Goal: Navigation & Orientation: Find specific page/section

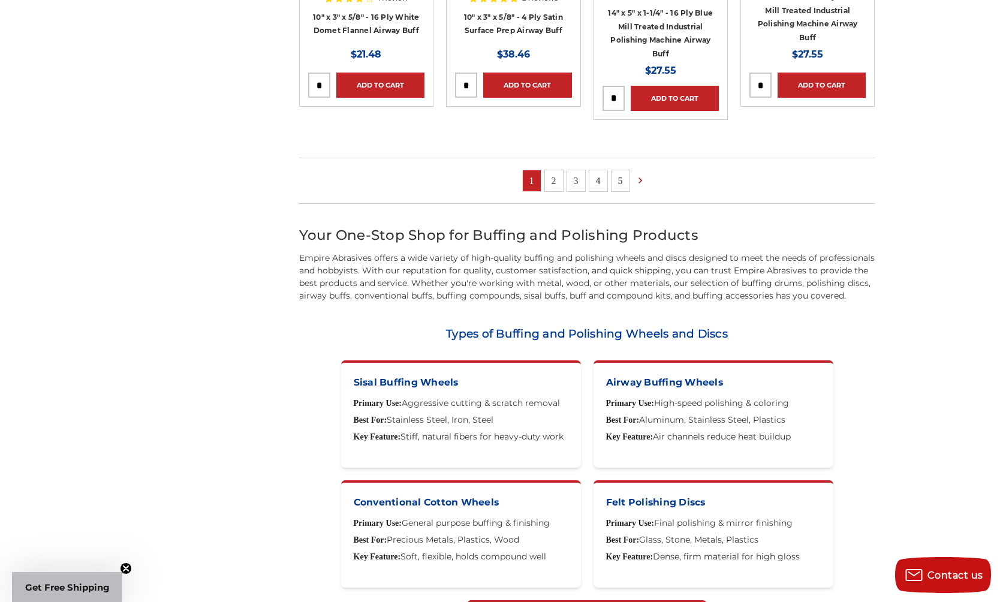
scroll to position [1189, 0]
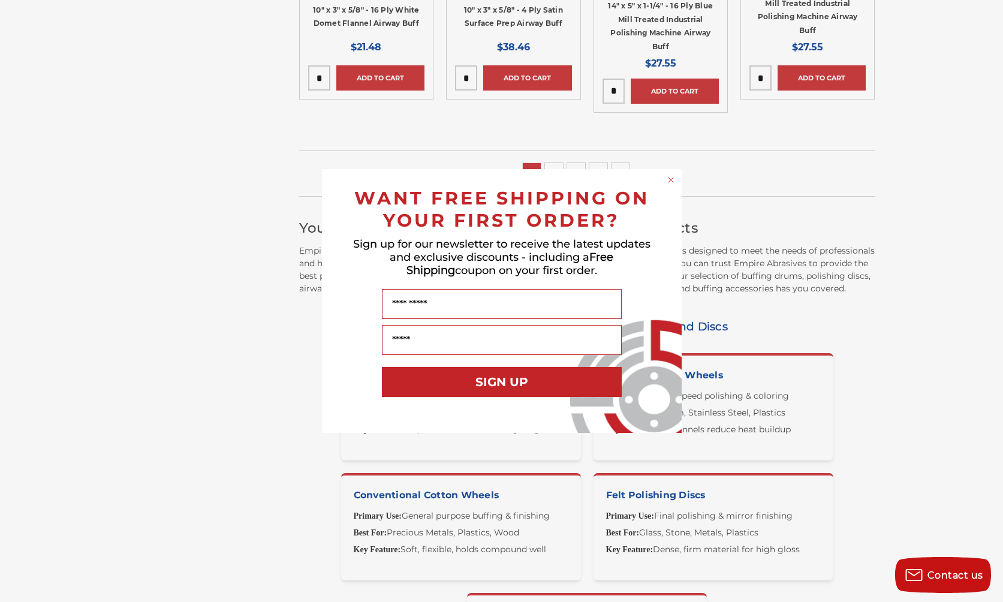
click at [293, 492] on div "Close dialog WANT FREE SHIPPING ON YOUR FIRST ORDER? Sign up for our newsletter…" at bounding box center [501, 301] width 1003 height 602
click at [669, 180] on circle "Close dialog" at bounding box center [670, 179] width 11 height 11
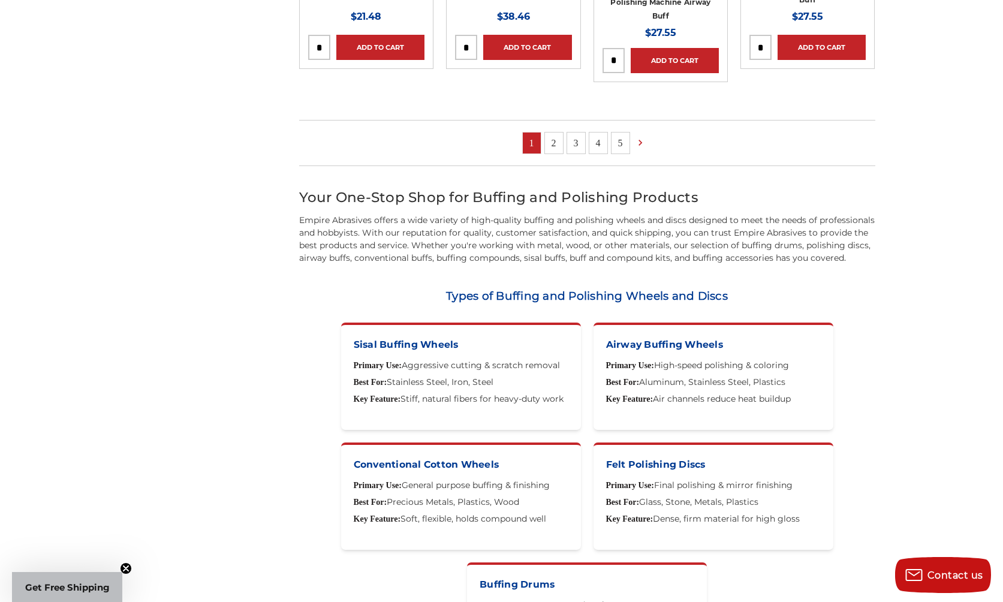
scroll to position [1221, 0]
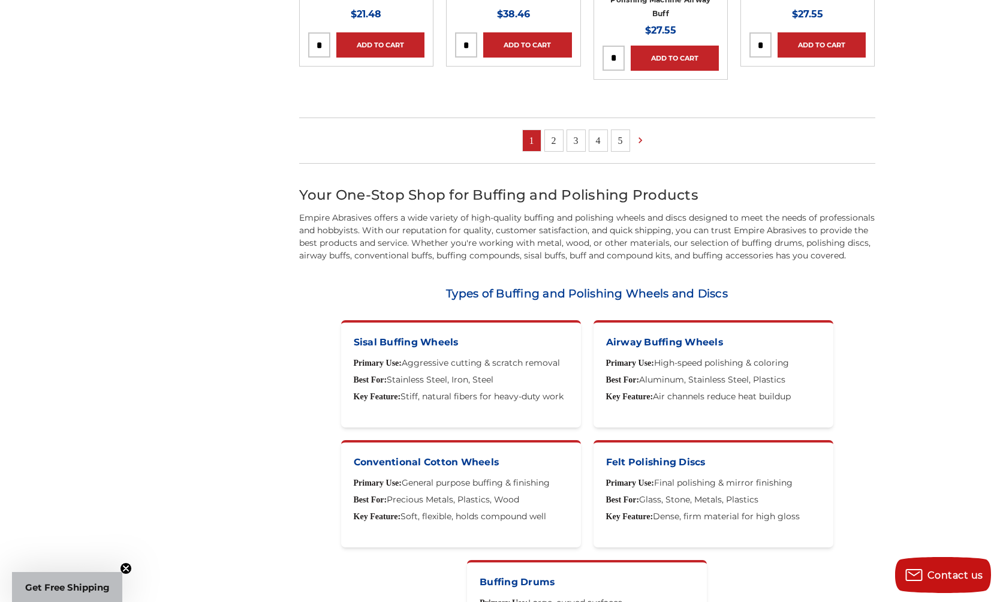
click at [414, 468] on div "Conventional Cotton Wheels Primary Use: General purpose buffing & finishing Bes…" at bounding box center [461, 493] width 240 height 107
click at [560, 139] on link "2" at bounding box center [554, 140] width 18 height 21
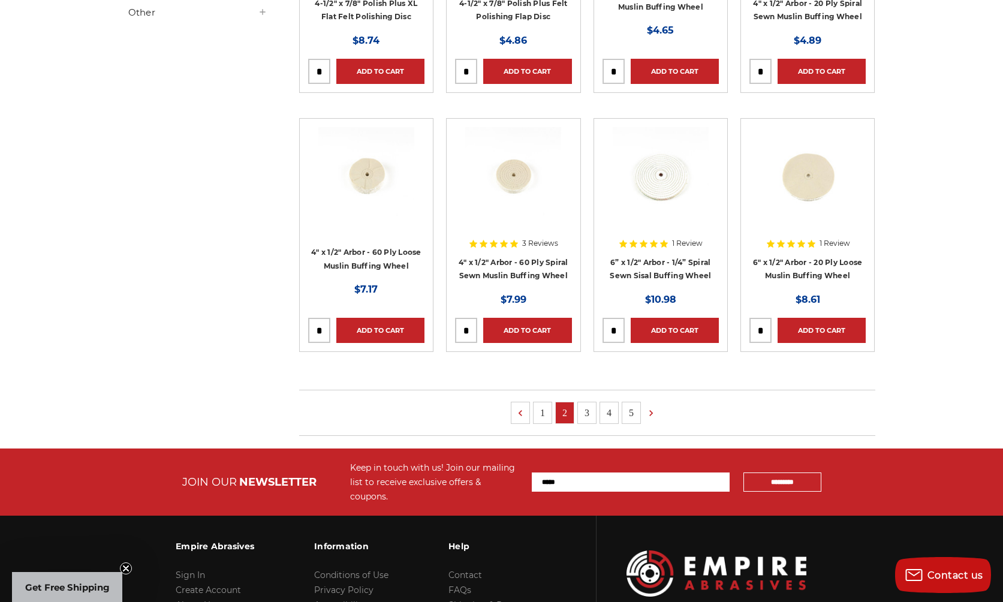
scroll to position [682, 0]
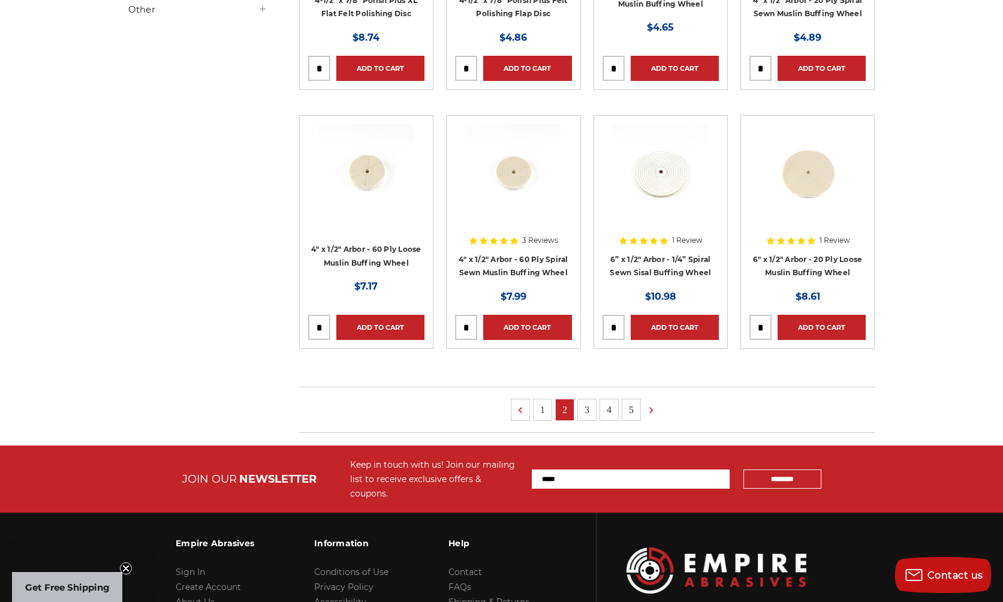
click at [588, 409] on link "3" at bounding box center [587, 409] width 18 height 21
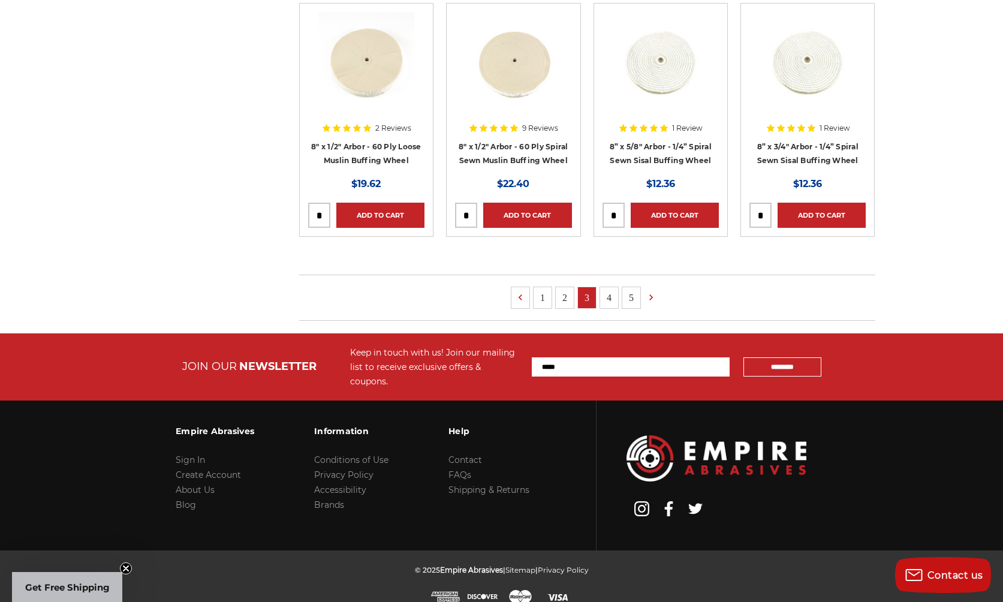
scroll to position [781, 0]
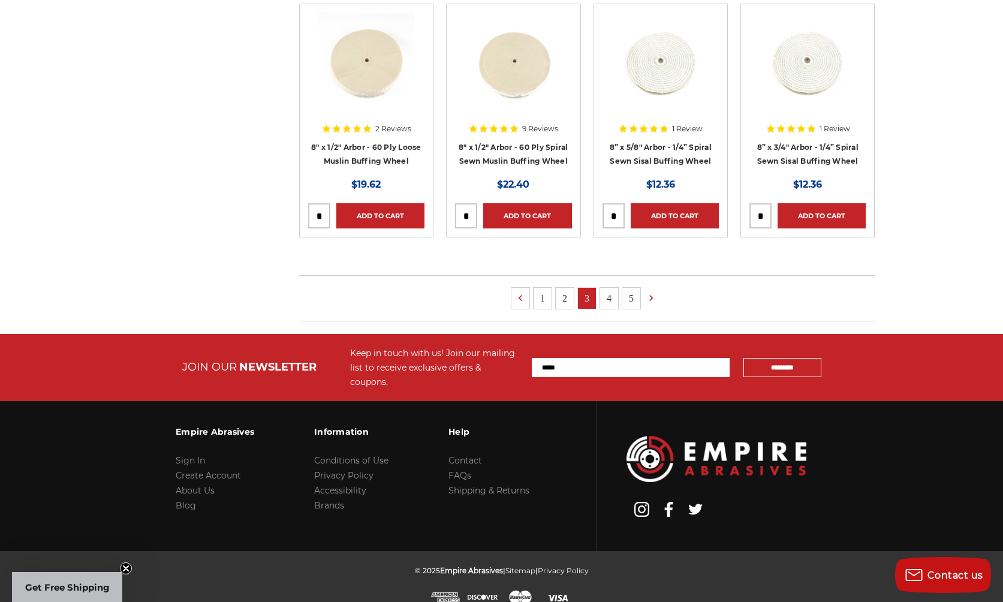
click at [609, 295] on link "4" at bounding box center [609, 298] width 18 height 21
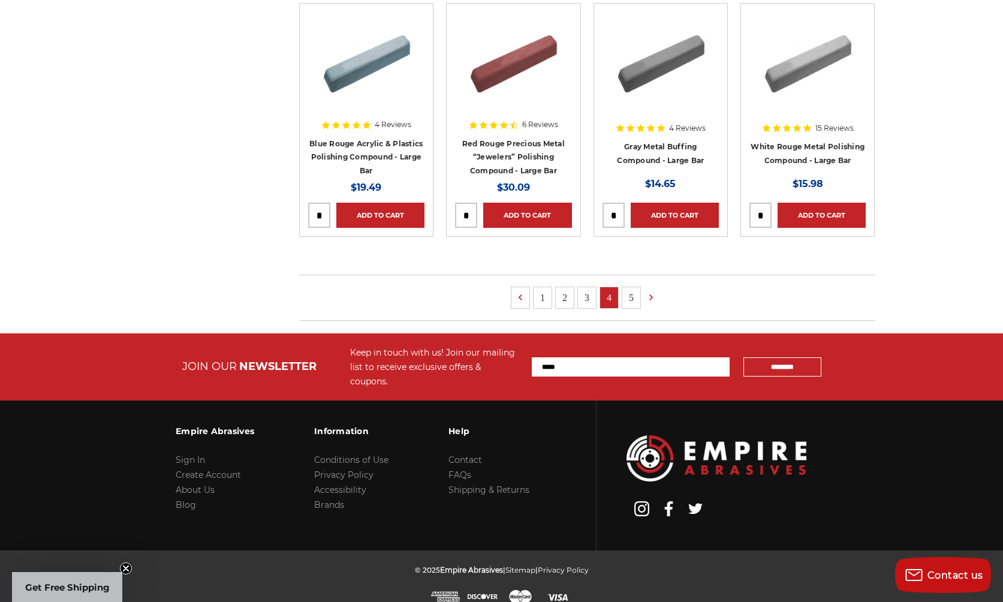
scroll to position [781, 0]
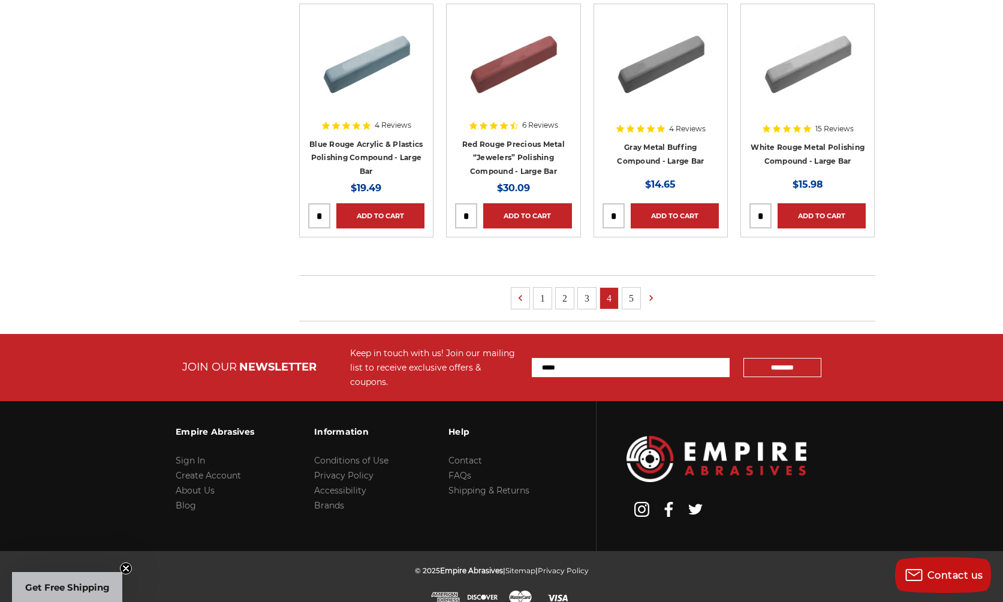
click at [633, 296] on link "5" at bounding box center [631, 298] width 18 height 21
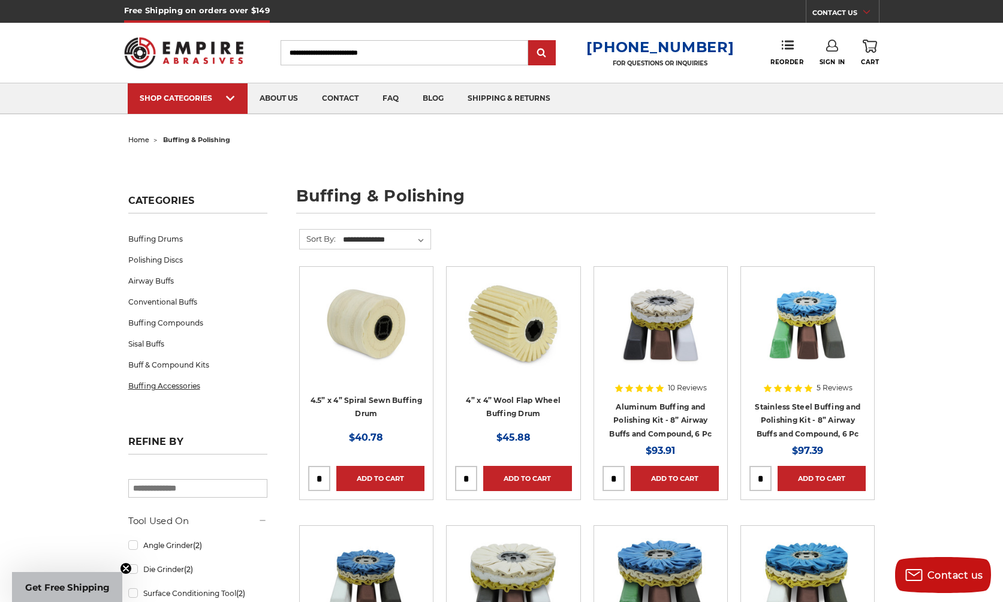
click at [179, 386] on link "Buffing Accessories" at bounding box center [197, 385] width 139 height 21
